Goal: Navigation & Orientation: Find specific page/section

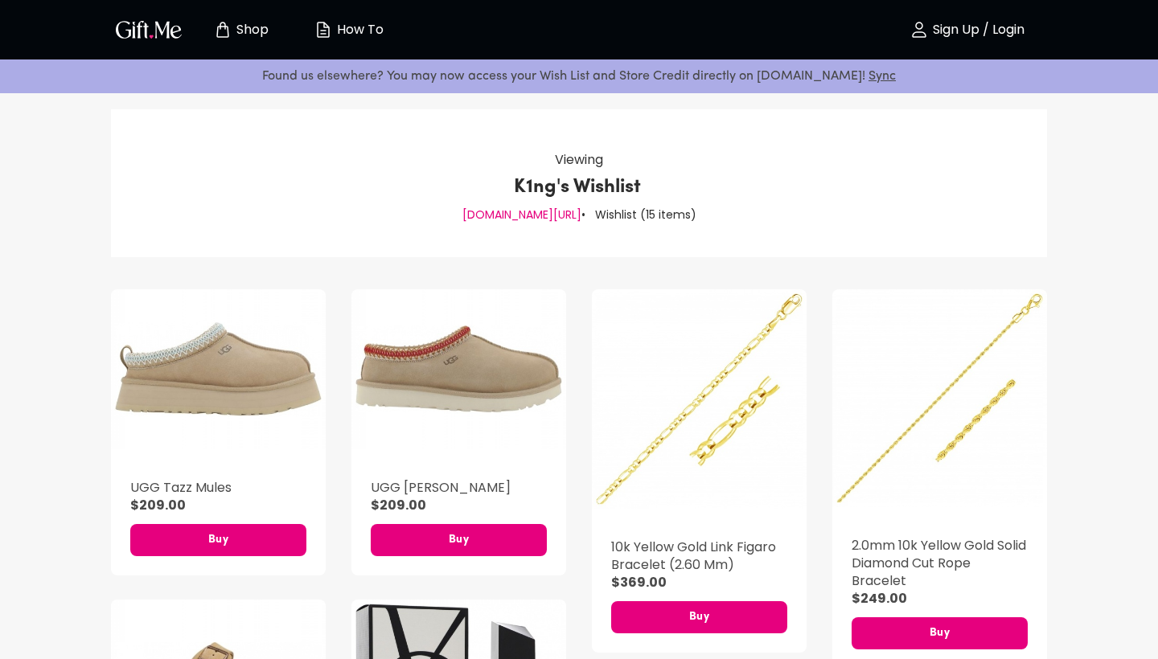
click at [1009, 26] on p "Sign Up / Login" at bounding box center [977, 30] width 96 height 14
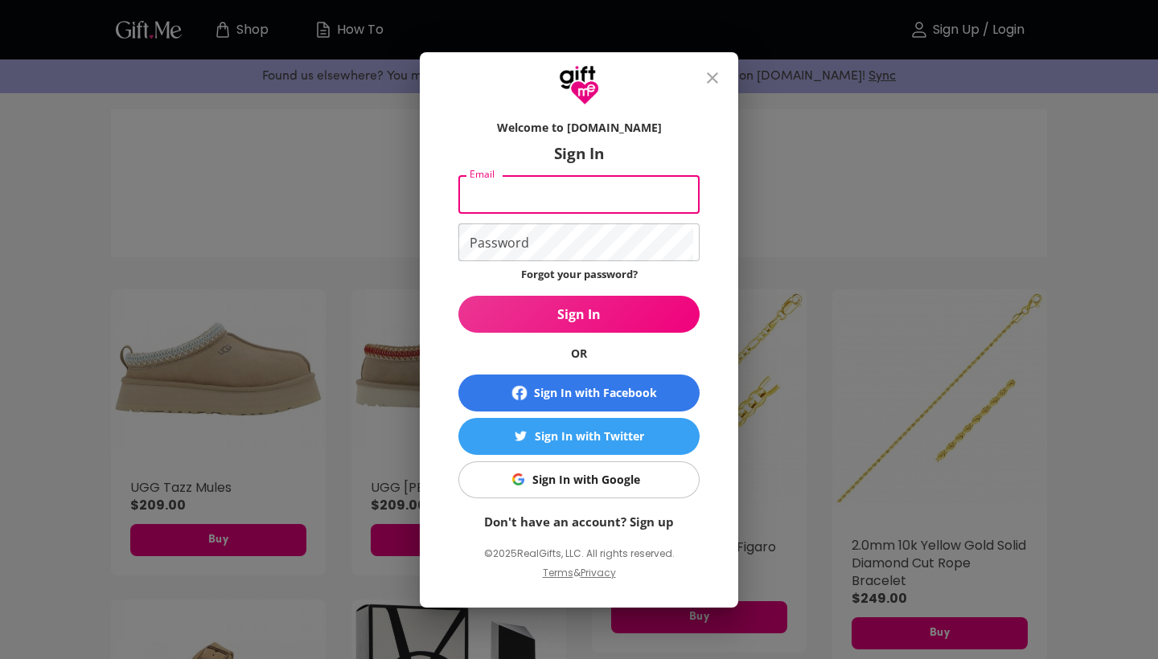
click at [719, 72] on icon "close" at bounding box center [712, 77] width 19 height 19
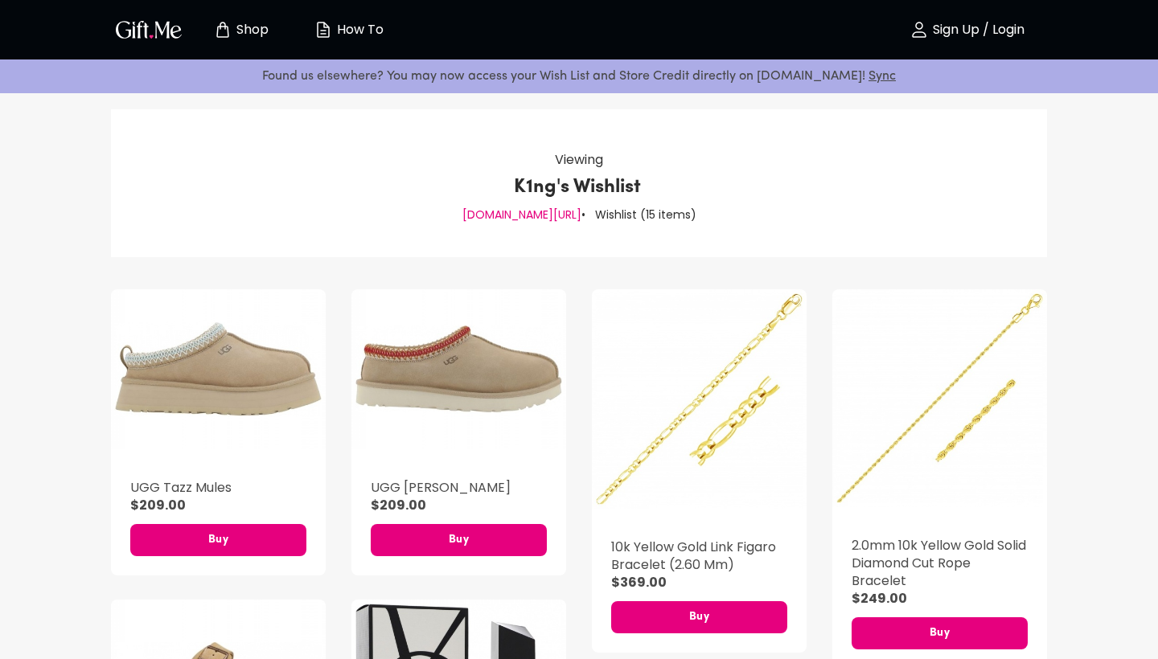
click at [526, 213] on p "gift.me/k1ng" at bounding box center [521, 214] width 119 height 21
click at [228, 30] on icon "Store page" at bounding box center [222, 29] width 19 height 19
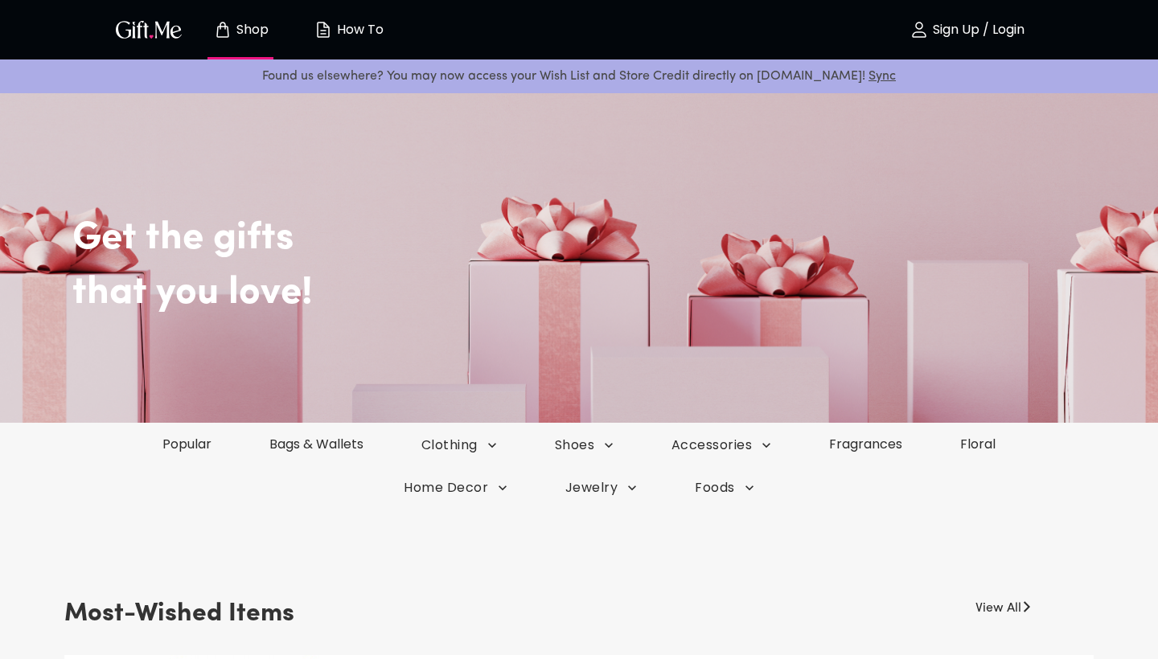
click at [1014, 27] on p "Sign Up / Login" at bounding box center [977, 30] width 96 height 14
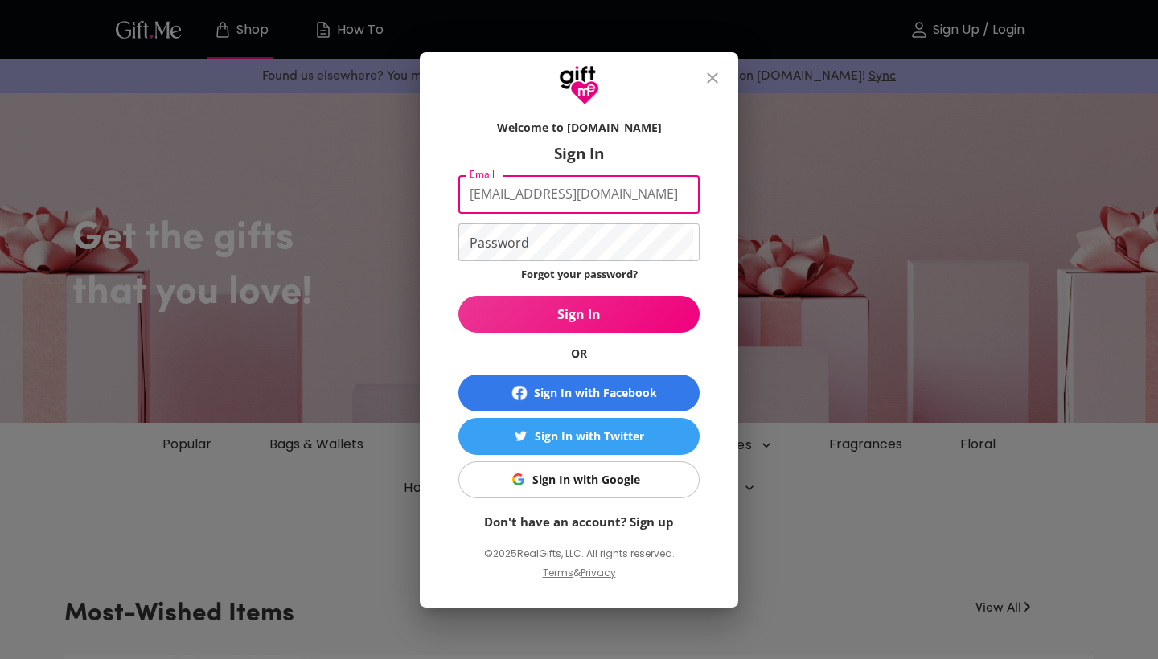
type input "evieking2003@gmail.com"
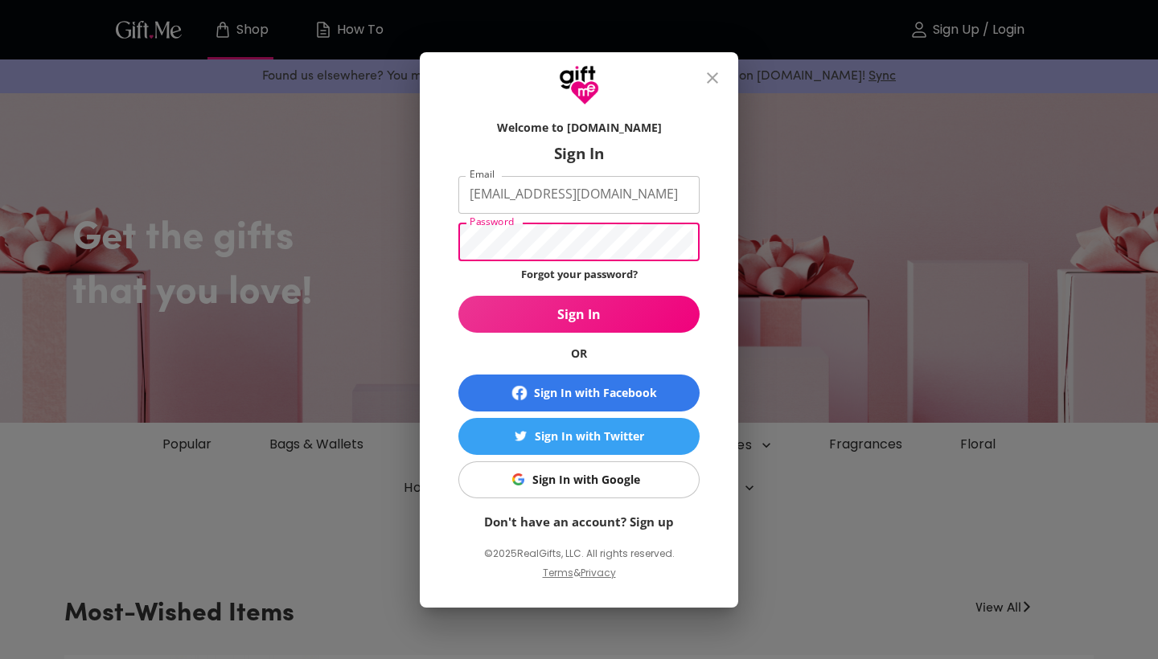
click at [579, 314] on button "Sign In" at bounding box center [578, 314] width 241 height 37
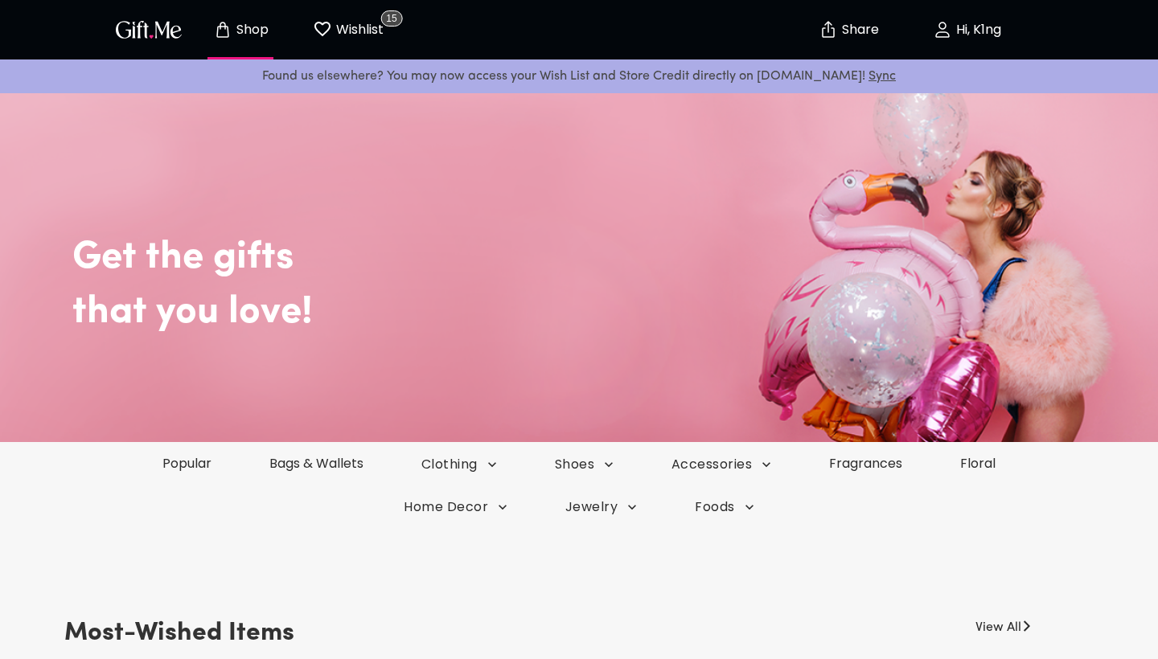
click at [954, 31] on p "Hi, K1ng" at bounding box center [976, 30] width 49 height 14
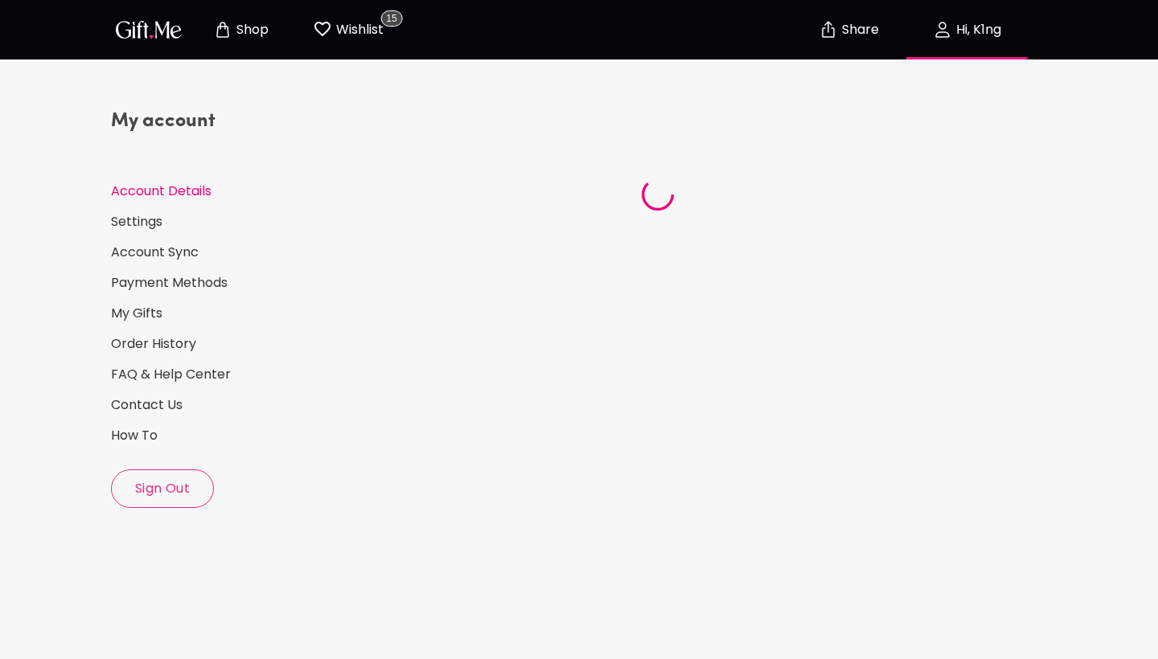
select select "US"
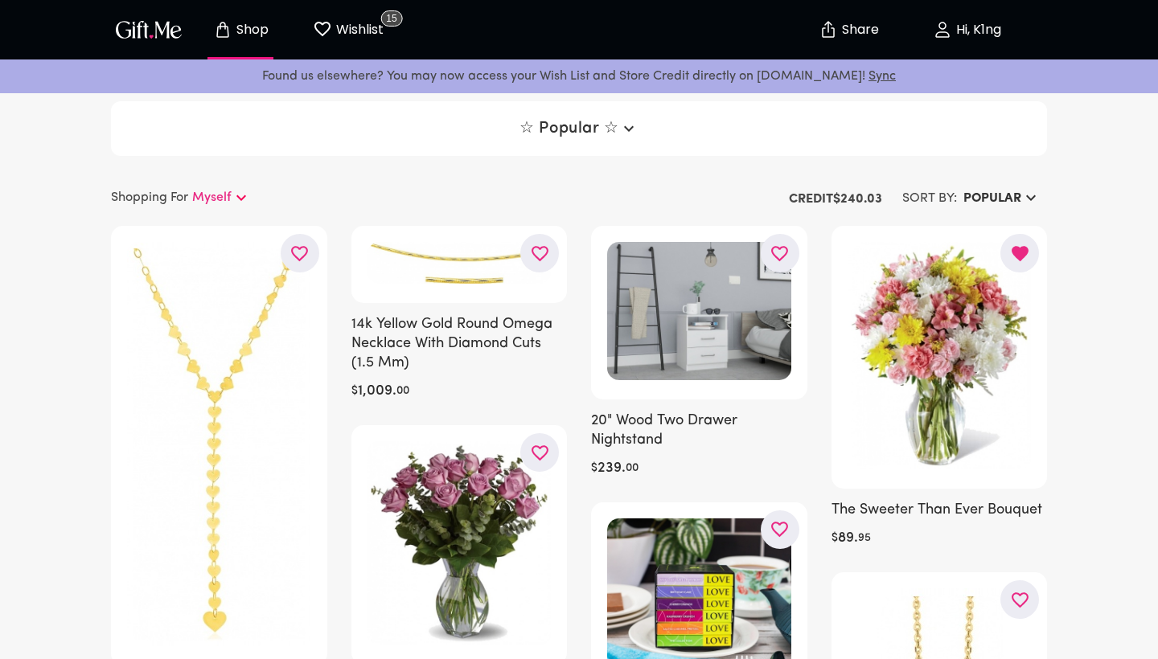
click at [240, 33] on p "Shop" at bounding box center [250, 30] width 36 height 14
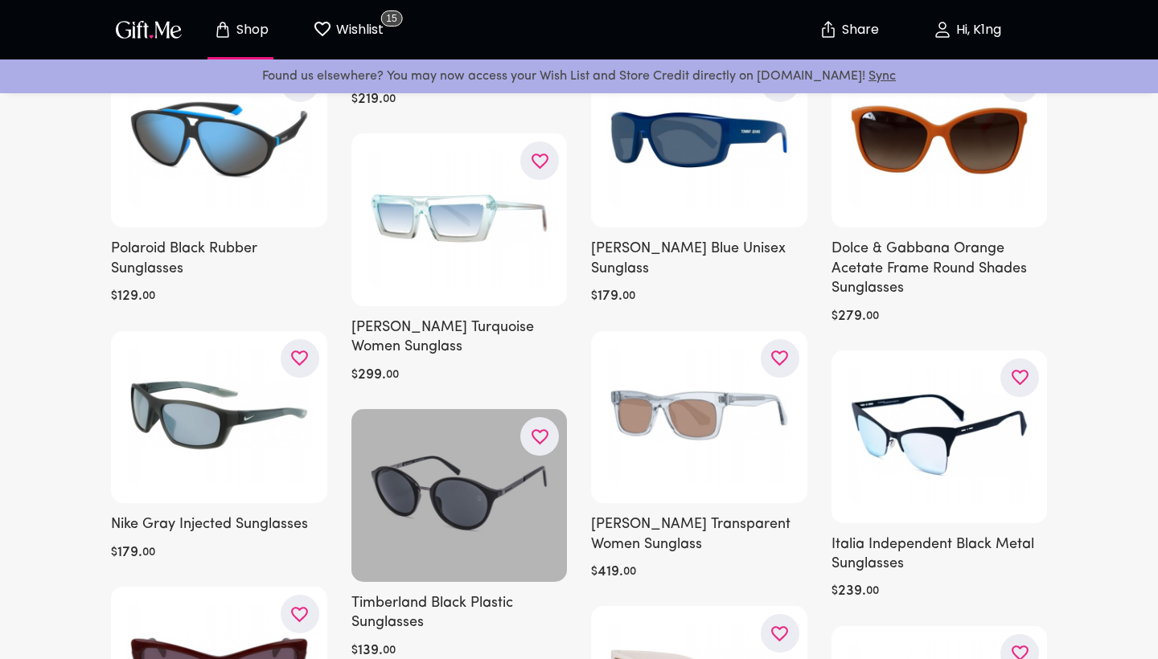
scroll to position [1714, 0]
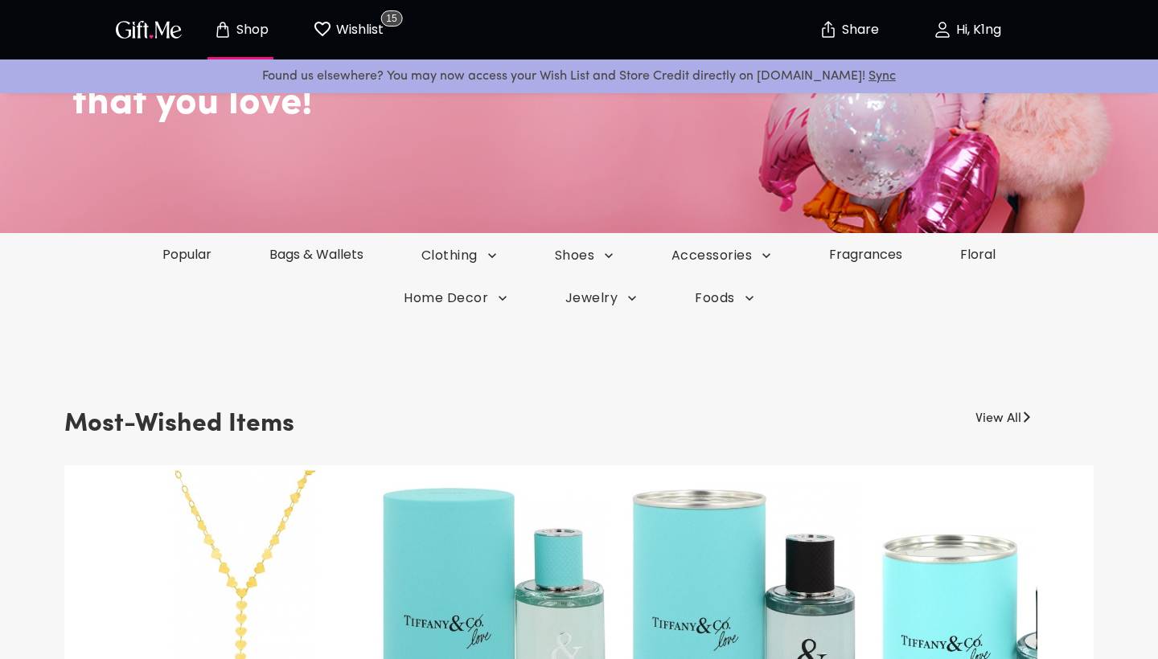
scroll to position [13, 0]
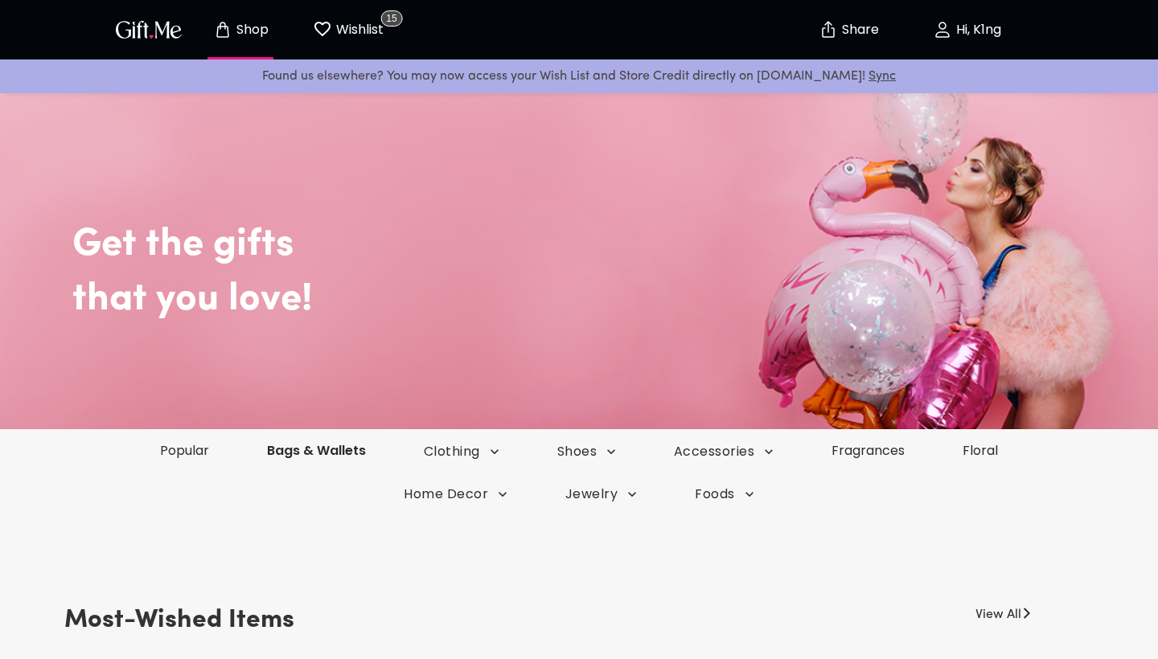
click at [326, 445] on link "Bags & Wallets" at bounding box center [316, 450] width 157 height 18
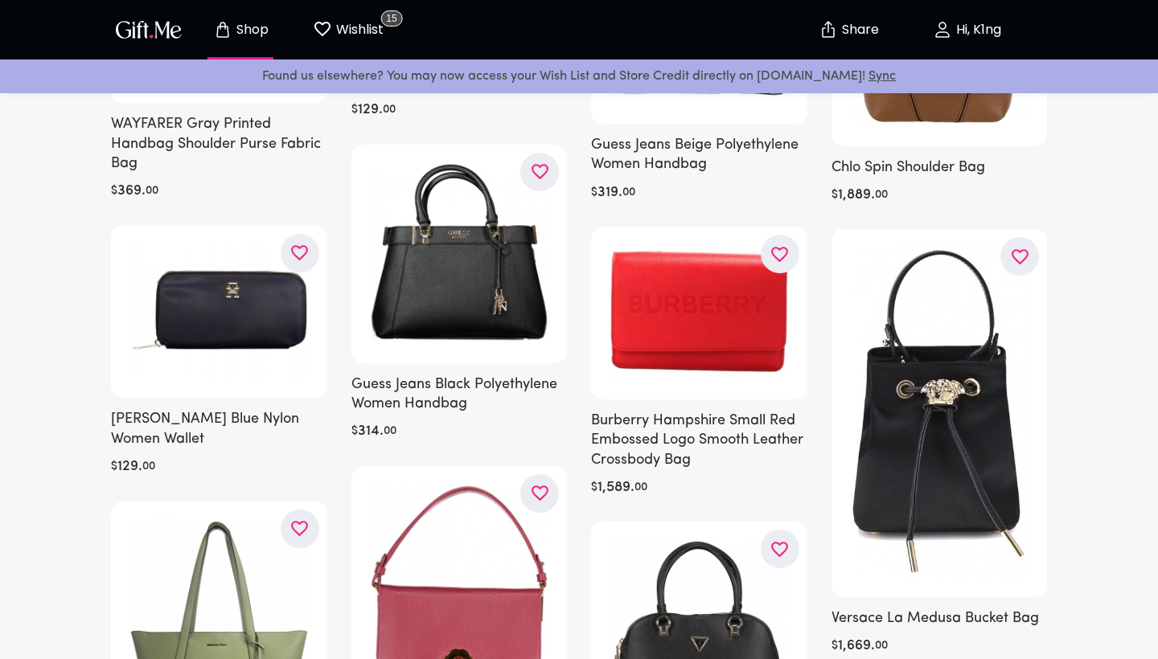
scroll to position [5445, 0]
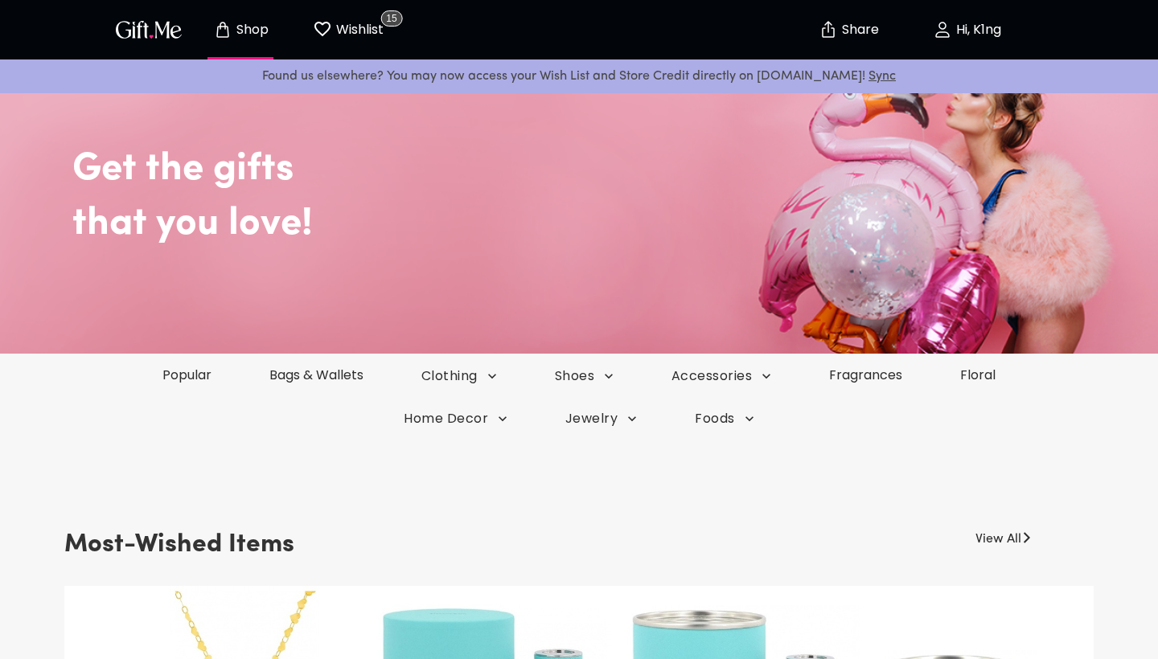
scroll to position [111, 0]
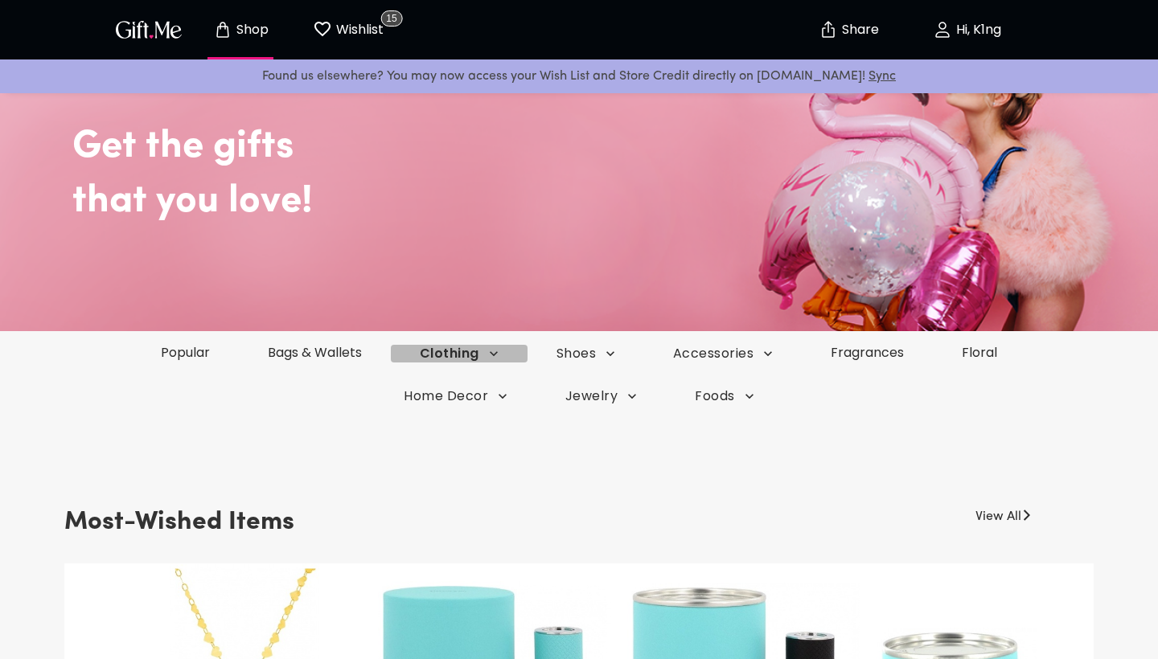
click at [488, 355] on icon "button" at bounding box center [494, 354] width 16 height 16
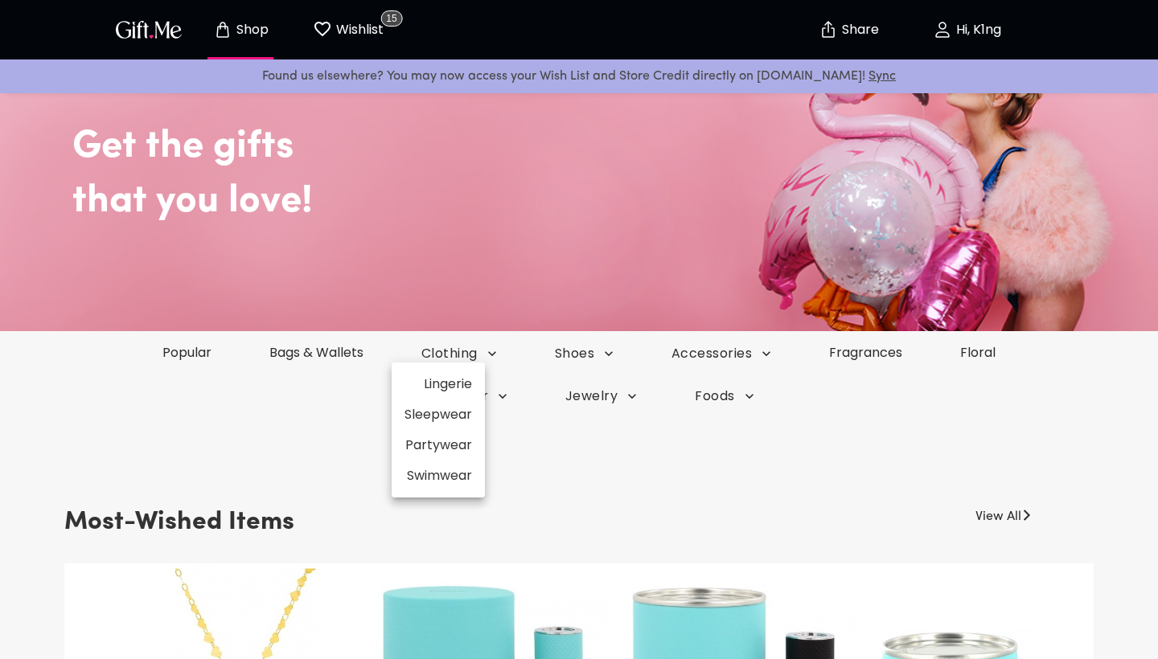
click at [457, 385] on li "Lingerie" at bounding box center [438, 384] width 93 height 31
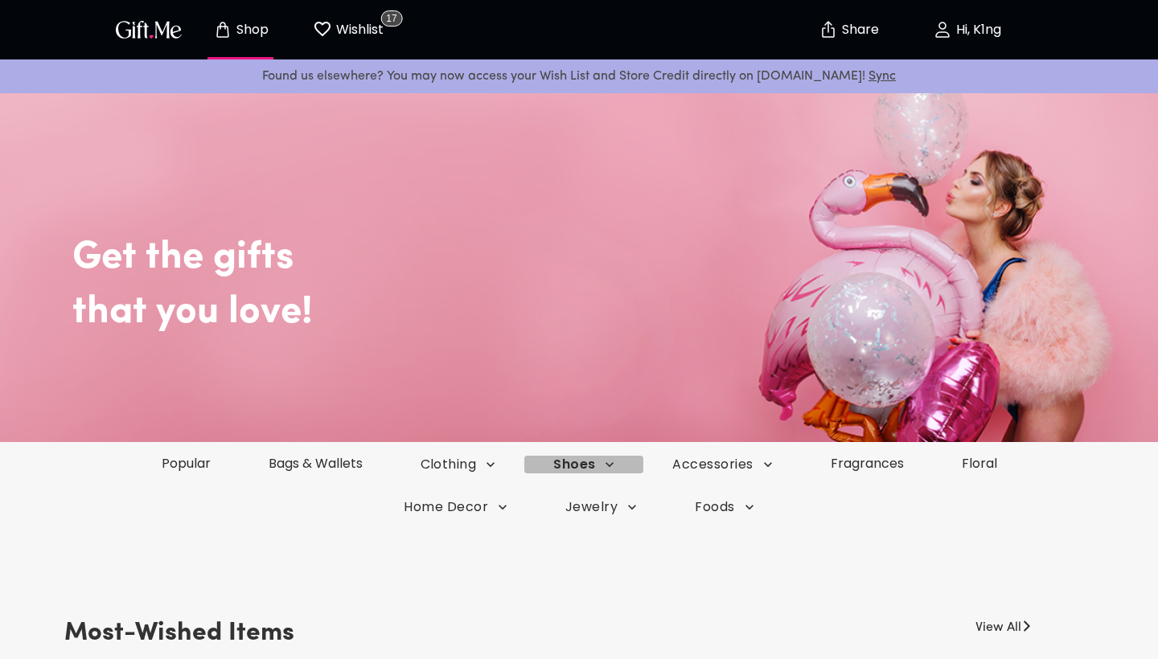
click at [583, 462] on span "Shoes" at bounding box center [583, 465] width 61 height 18
click at [587, 491] on li "Sneakers" at bounding box center [589, 495] width 125 height 31
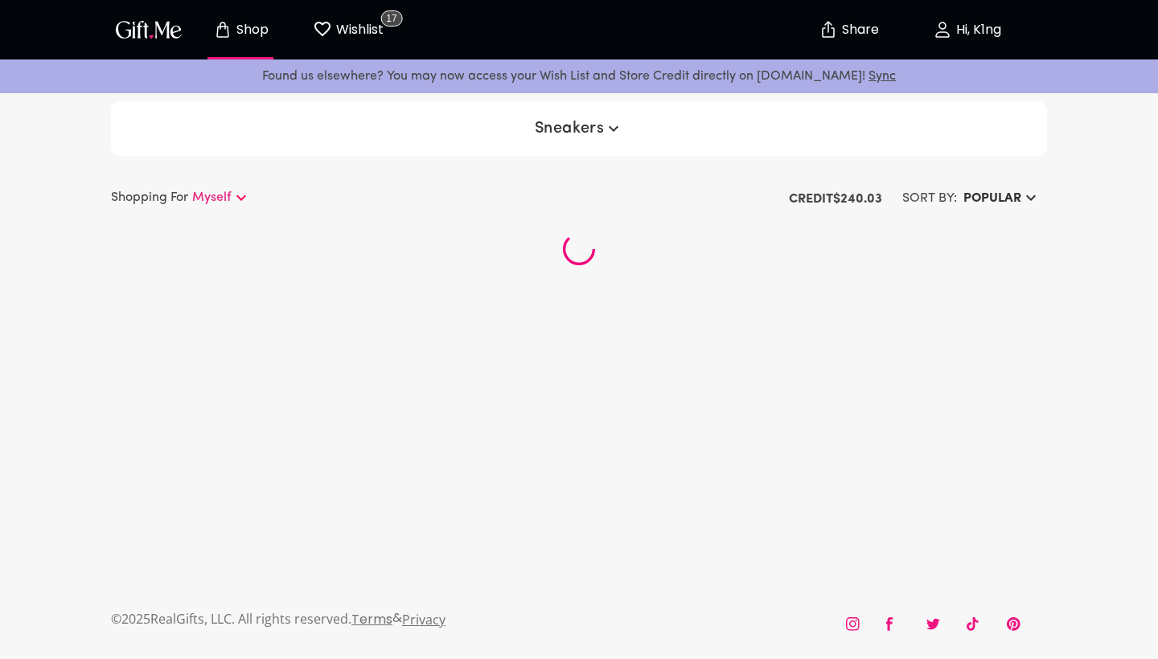
click at [585, 126] on span "Sneakers" at bounding box center [579, 128] width 89 height 19
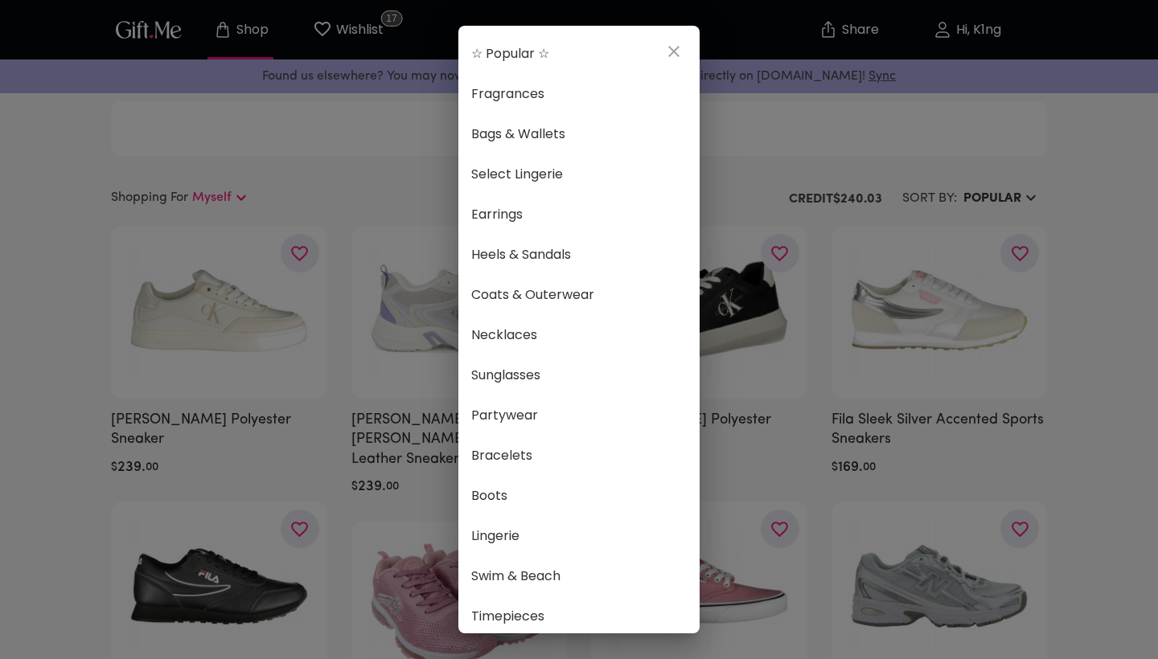
click at [669, 52] on icon "close" at bounding box center [673, 51] width 19 height 19
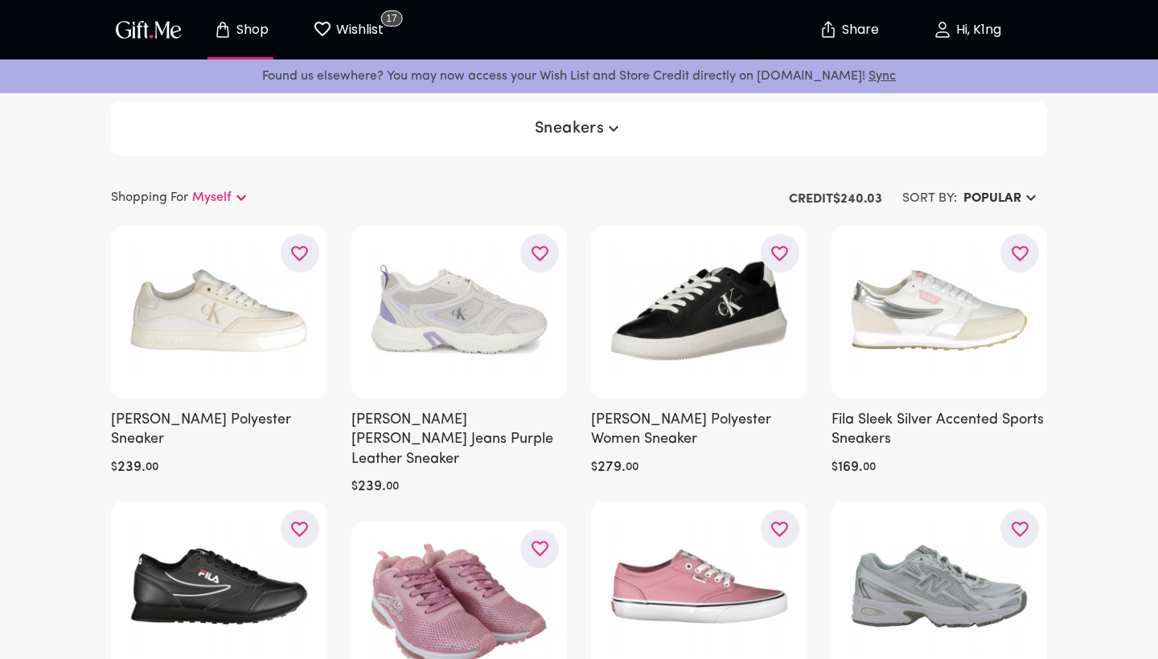
click at [601, 123] on span "Sneakers" at bounding box center [579, 128] width 89 height 19
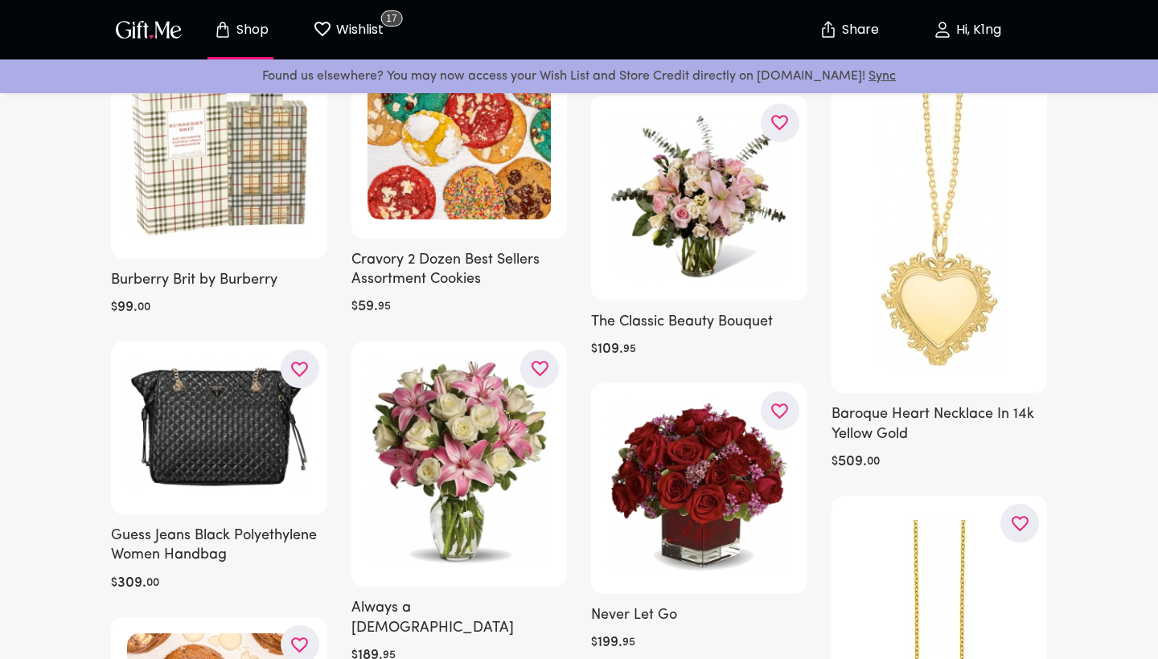
scroll to position [1361, 0]
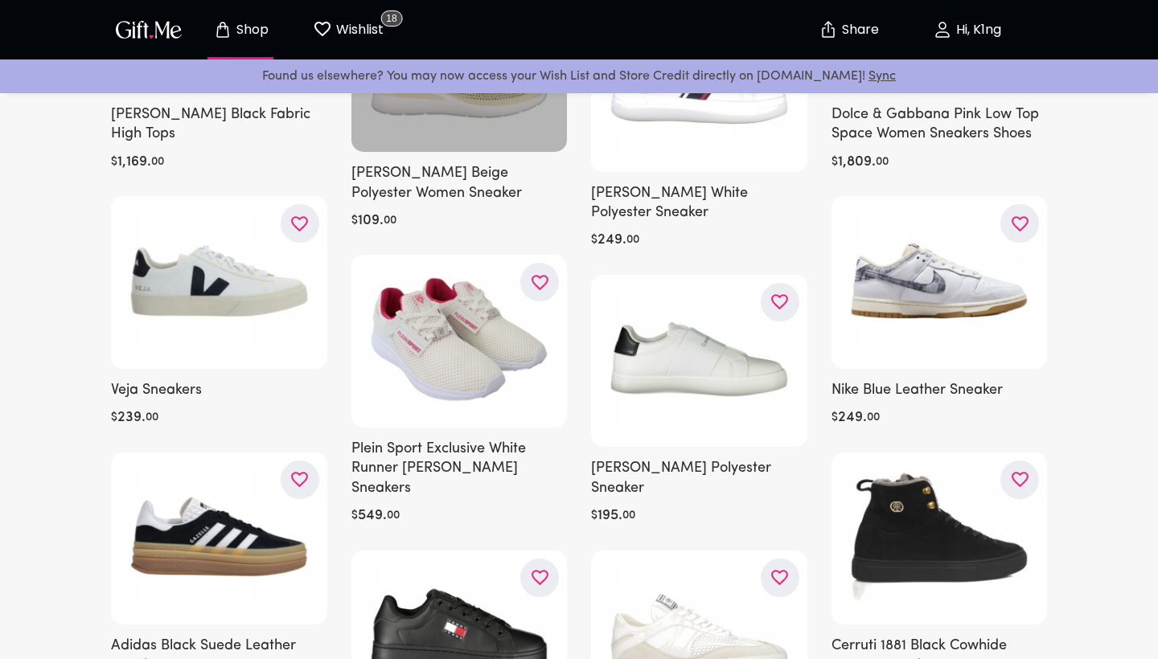
scroll to position [2200, 0]
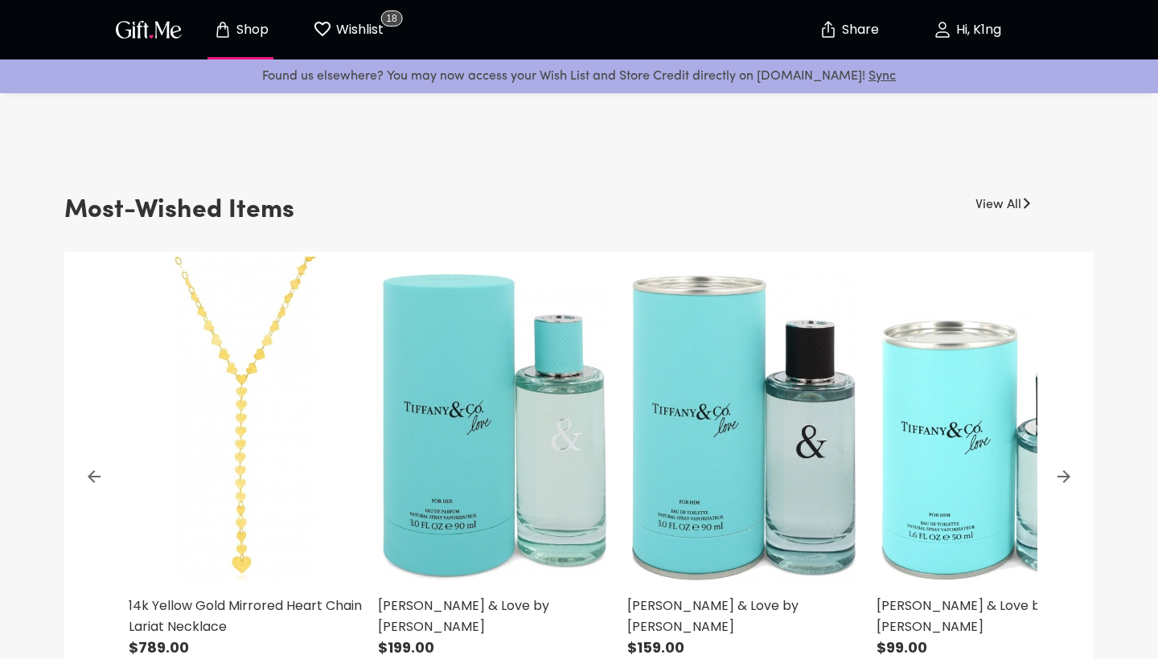
scroll to position [193, 0]
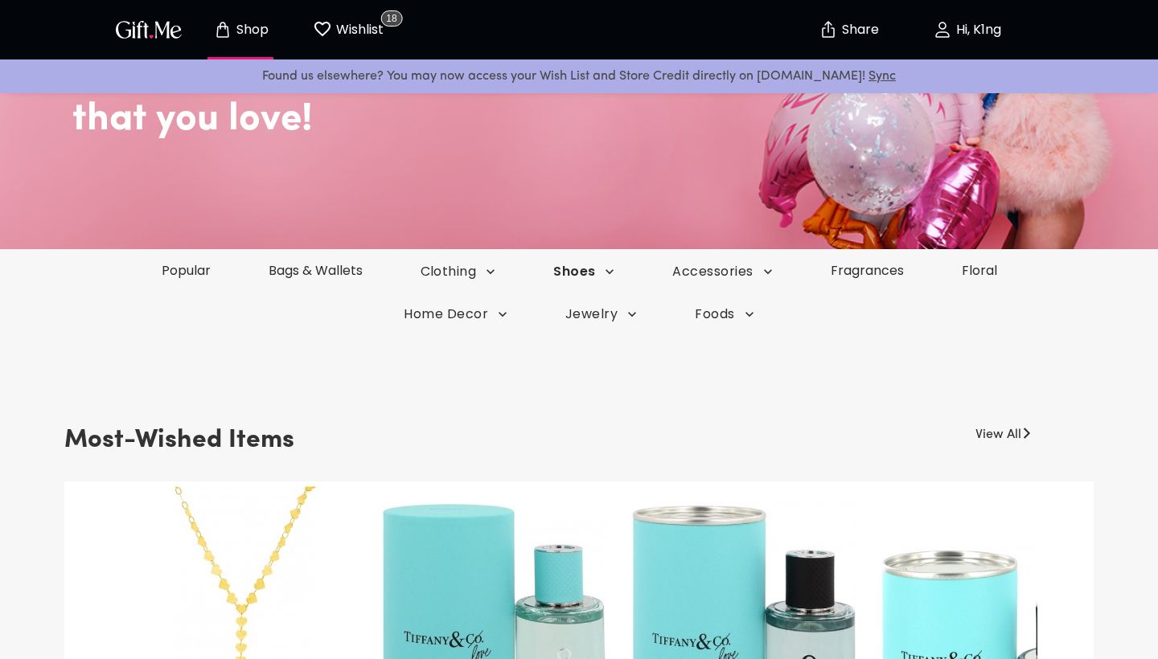
click at [587, 273] on span "Shoes" at bounding box center [583, 272] width 61 height 18
click at [584, 340] on li "Boots" at bounding box center [589, 333] width 125 height 31
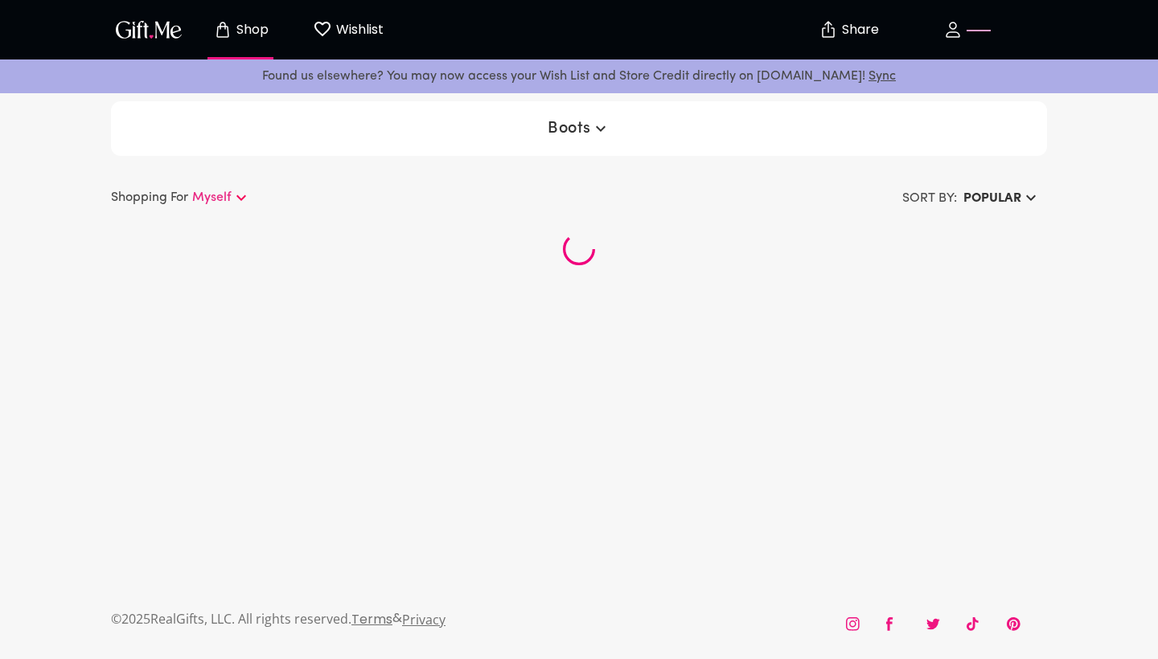
click at [1012, 196] on h6 "Popular" at bounding box center [992, 198] width 58 height 19
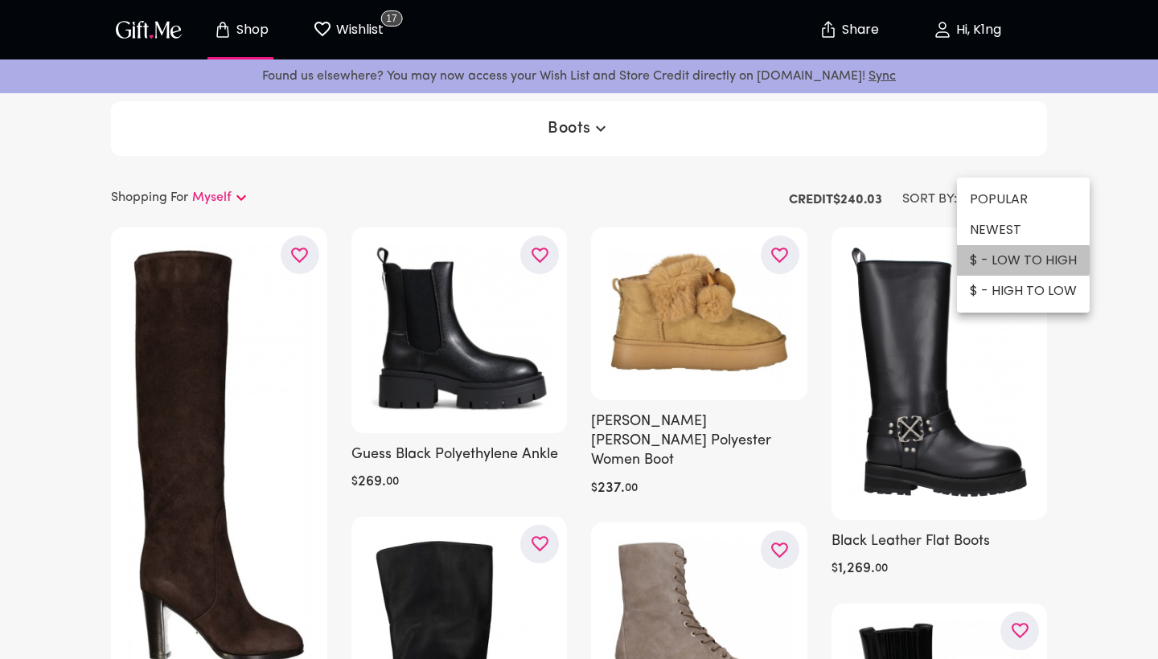
click at [996, 261] on li "$ - LOW TO HIGH" at bounding box center [1023, 260] width 133 height 31
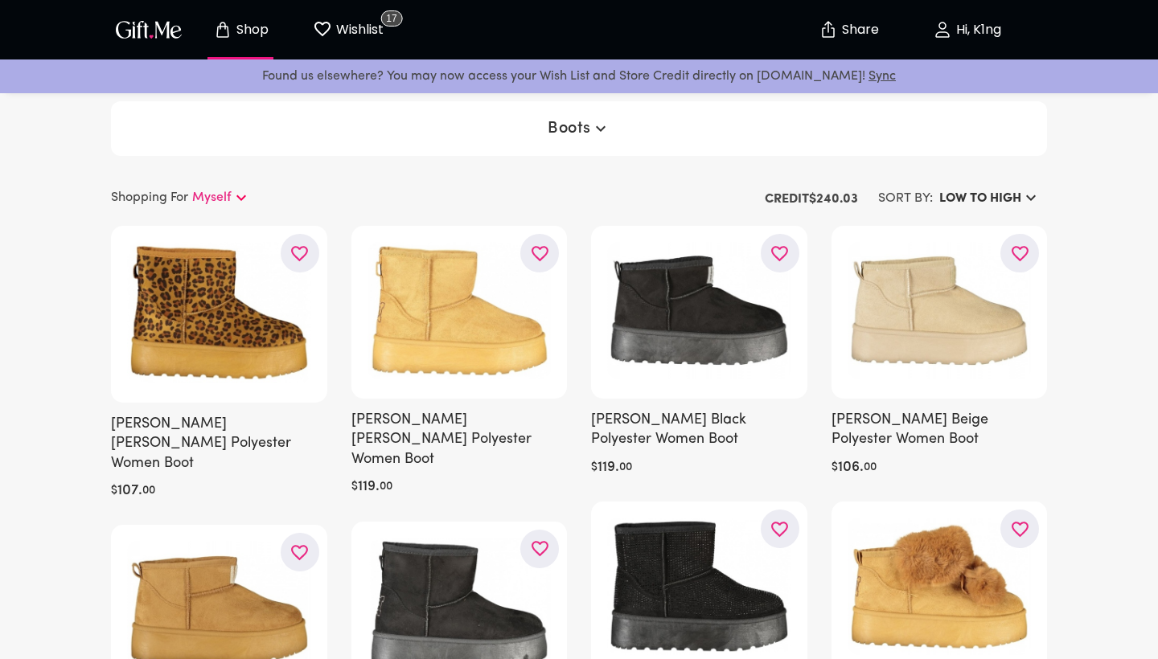
scroll to position [209, 0]
